Goal: Task Accomplishment & Management: Complete application form

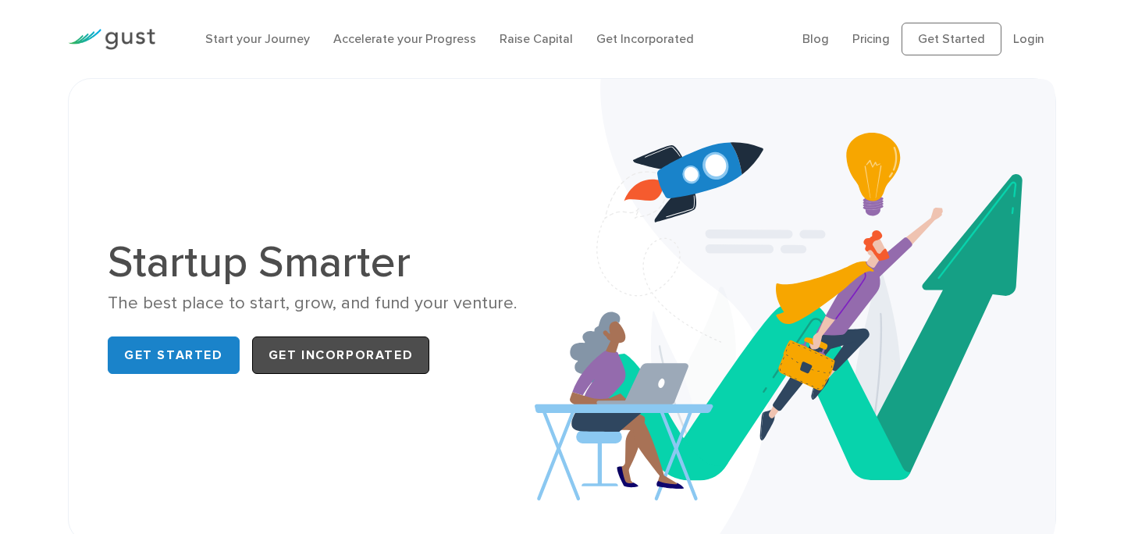
click at [353, 359] on link "Get Incorporated" at bounding box center [341, 354] width 178 height 37
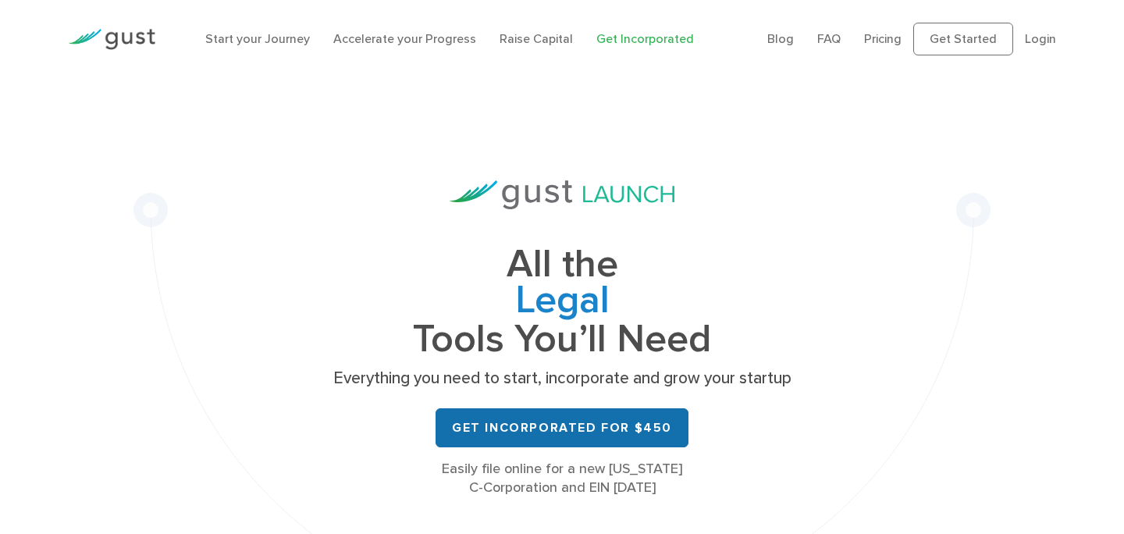
click at [518, 428] on link "Get Incorporated for $450" at bounding box center [562, 427] width 253 height 39
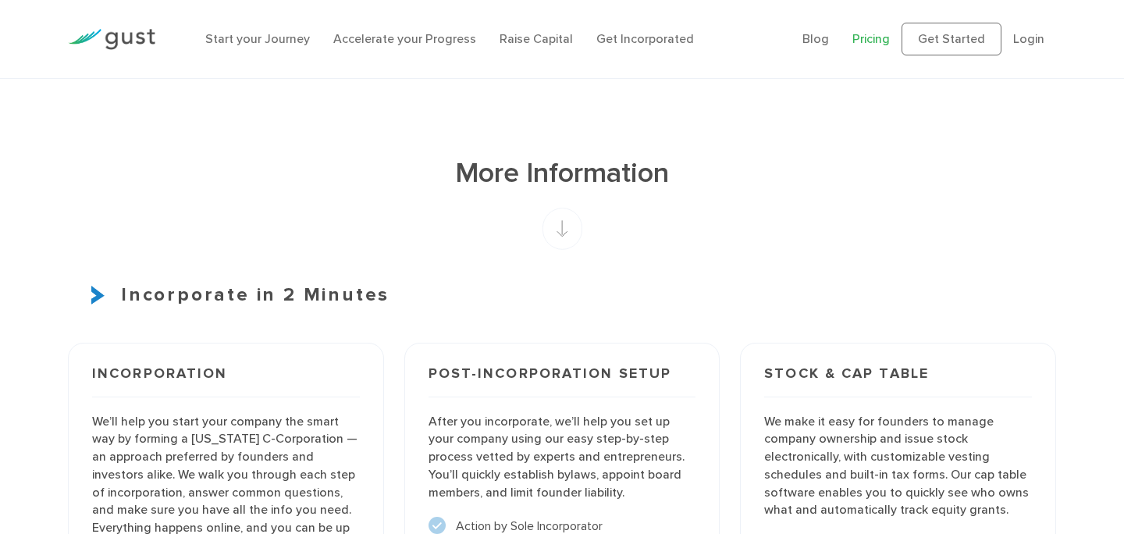
scroll to position [881, 0]
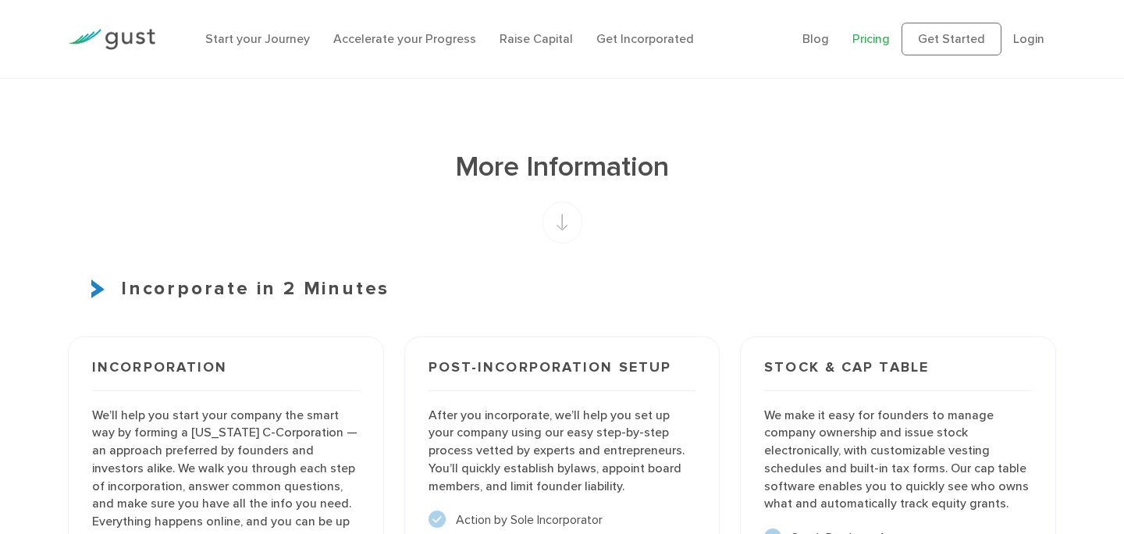
click at [100, 286] on img at bounding box center [100, 288] width 19 height 19
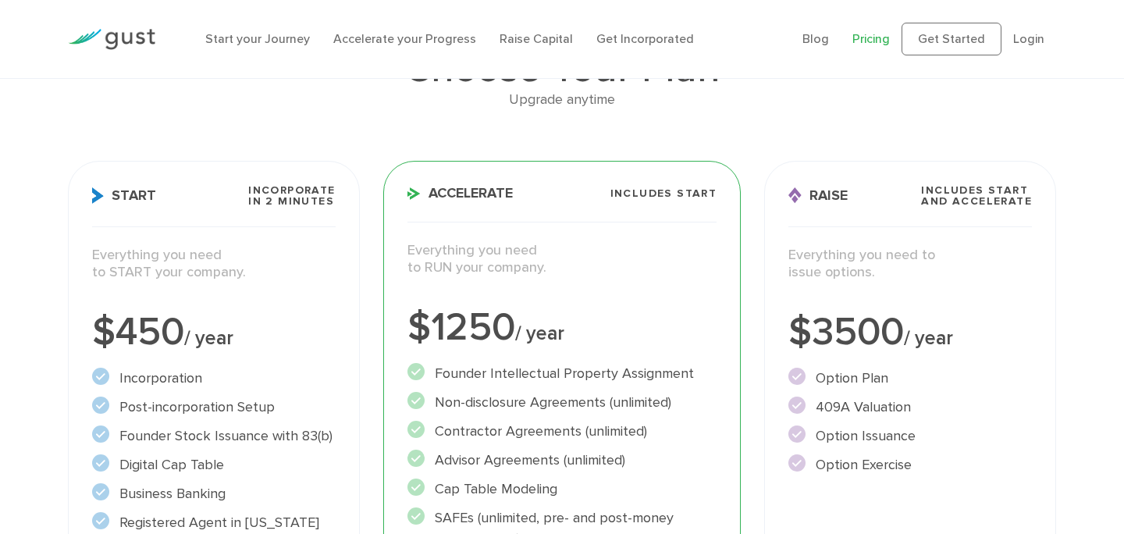
scroll to position [0, 0]
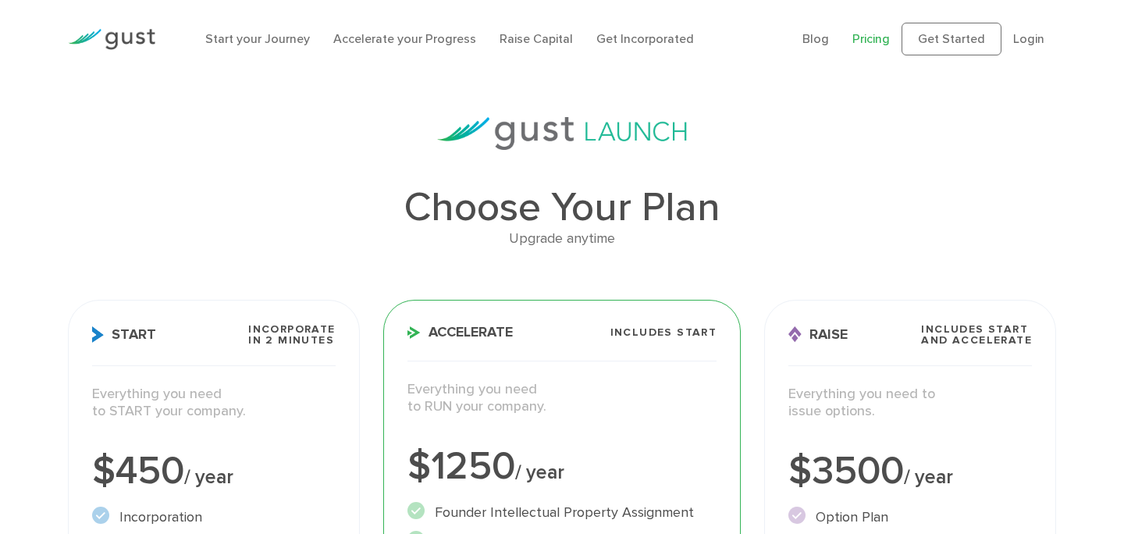
click at [713, 27] on div "Start your Journey Accelerate your Progress Raise Capital Get Incorporated" at bounding box center [492, 39] width 597 height 50
